Goal: Task Accomplishment & Management: Use online tool/utility

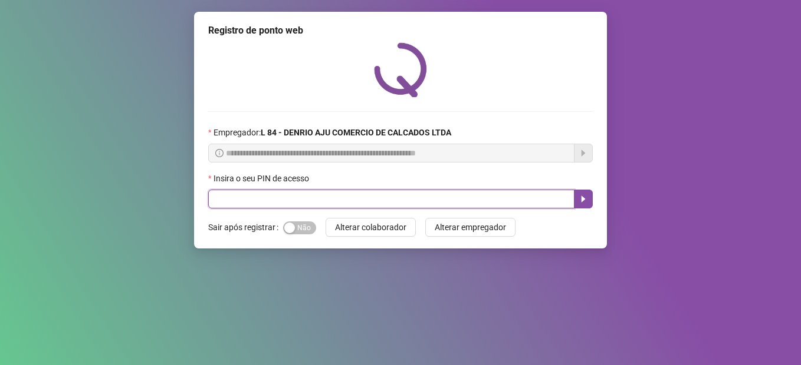
click at [434, 202] on input "text" at bounding box center [391, 199] width 366 height 19
type input "*****"
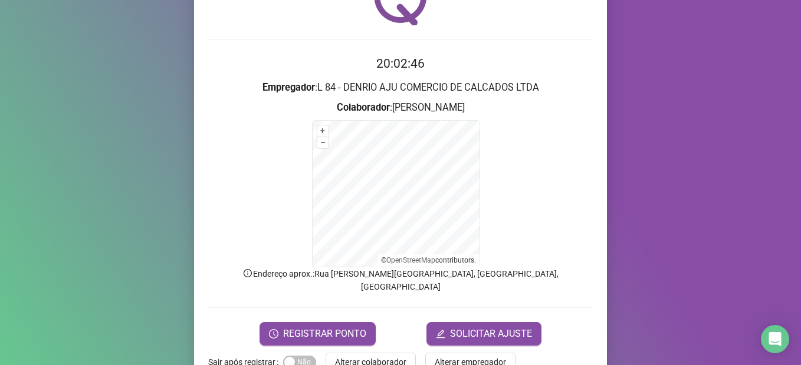
scroll to position [91, 0]
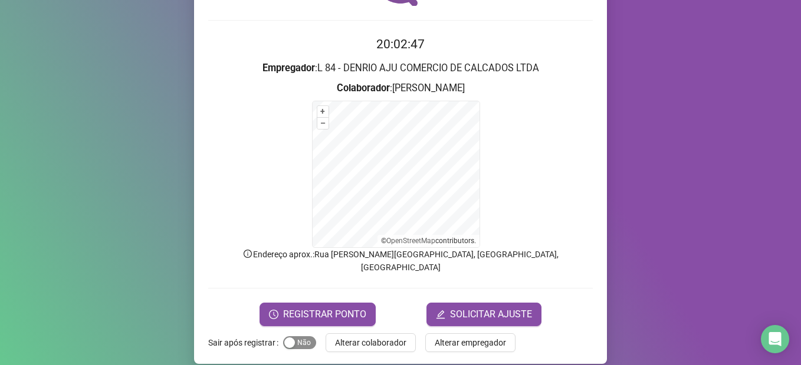
click at [287, 338] on div "button" at bounding box center [289, 343] width 11 height 11
click at [294, 308] on span "REGISTRAR PONTO" at bounding box center [324, 315] width 83 height 14
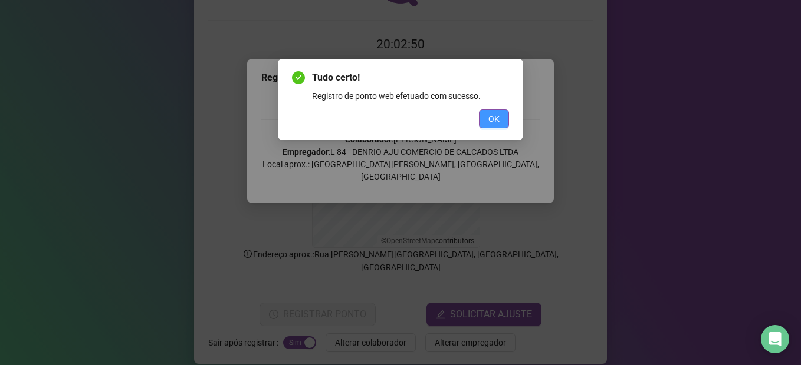
click at [496, 116] on span "OK" at bounding box center [493, 119] width 11 height 13
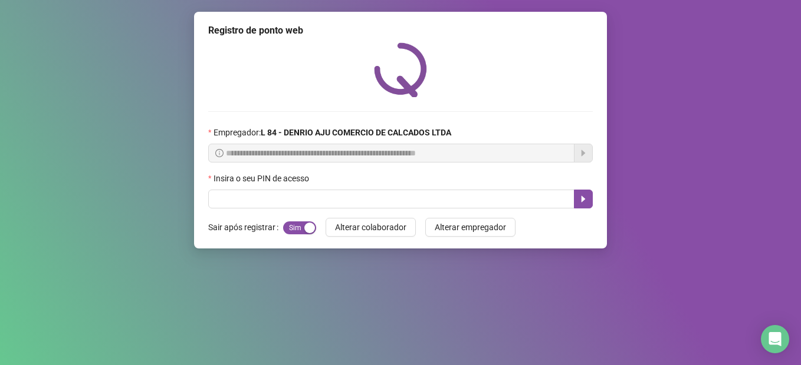
scroll to position [0, 0]
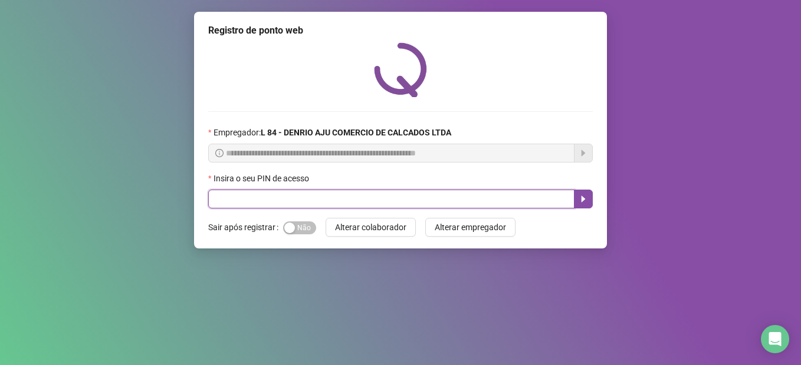
click at [283, 205] on input "text" at bounding box center [391, 199] width 366 height 19
type input "*****"
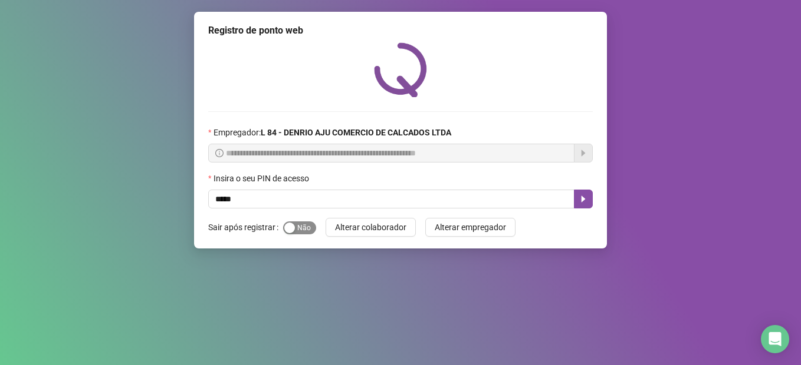
click at [297, 228] on span "Sim Não" at bounding box center [299, 228] width 33 height 13
click at [585, 196] on icon "caret-right" at bounding box center [582, 199] width 9 height 9
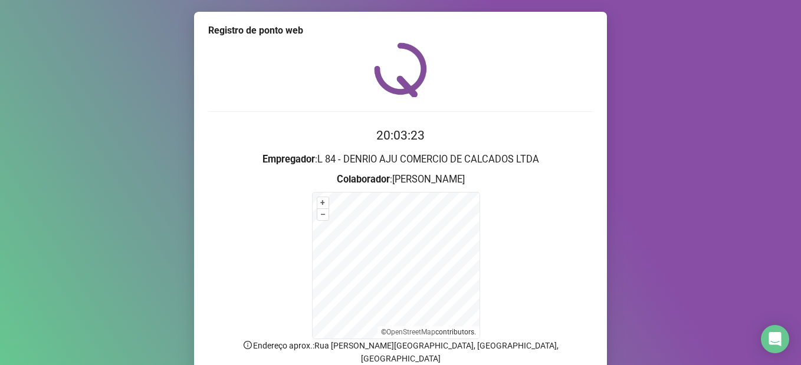
scroll to position [91, 0]
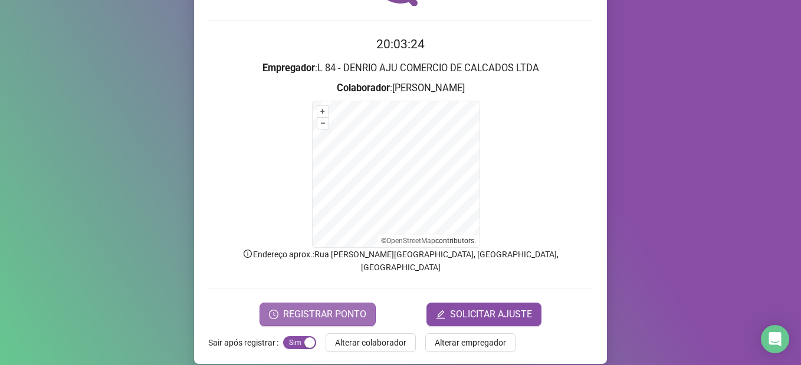
click at [292, 308] on span "REGISTRAR PONTO" at bounding box center [324, 315] width 83 height 14
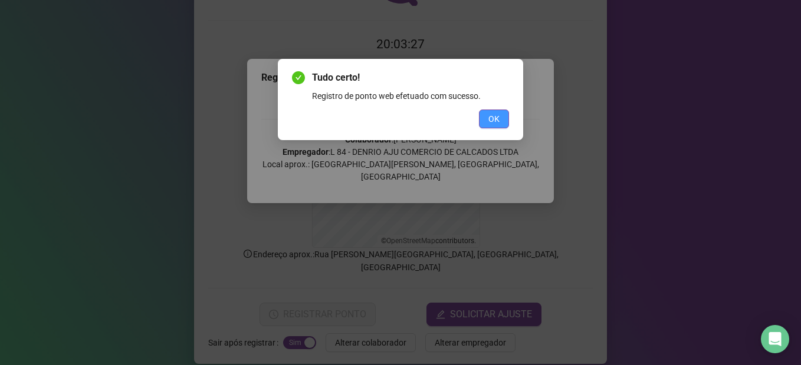
drag, startPoint x: 490, startPoint y: 119, endPoint x: 502, endPoint y: 118, distance: 11.3
click at [491, 120] on span "OK" at bounding box center [493, 119] width 11 height 13
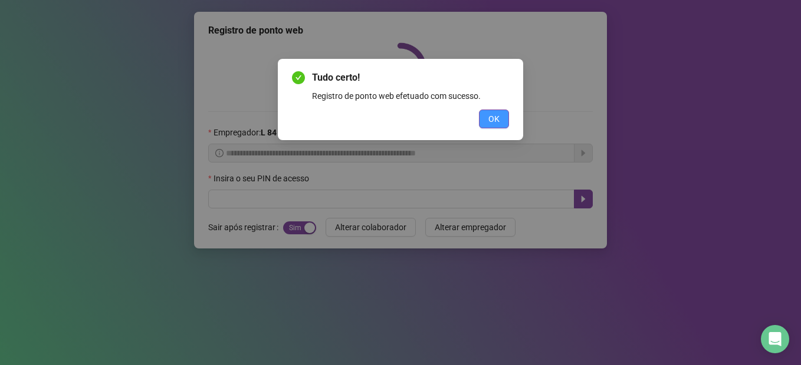
scroll to position [0, 0]
